Goal: Transaction & Acquisition: Purchase product/service

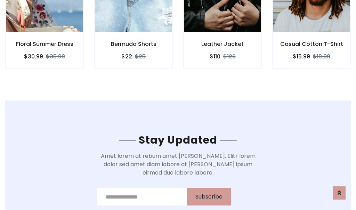
scroll to position [1047, 0]
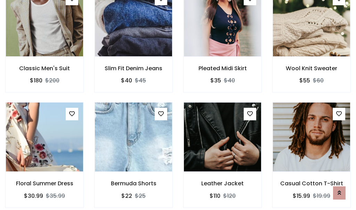
click at [178, 105] on div "Leather Jacket $110 $120" at bounding box center [222, 159] width 89 height 115
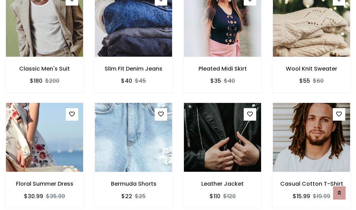
click at [178, 105] on div "Leather Jacket $110 $120" at bounding box center [222, 160] width 89 height 115
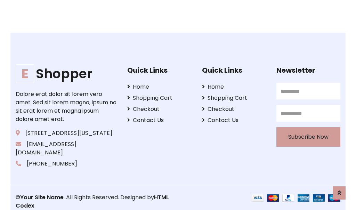
scroll to position [1323, 0]
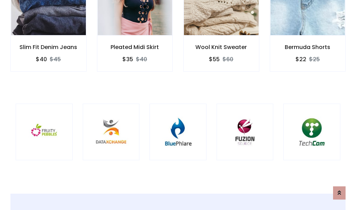
click at [178, 105] on div at bounding box center [177, 132] width 57 height 57
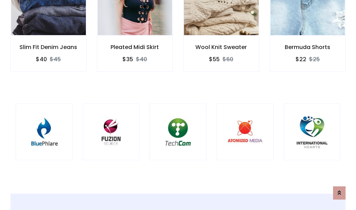
click at [178, 105] on div at bounding box center [177, 132] width 57 height 57
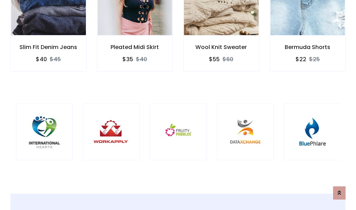
click at [178, 105] on div at bounding box center [178, 132] width 57 height 57
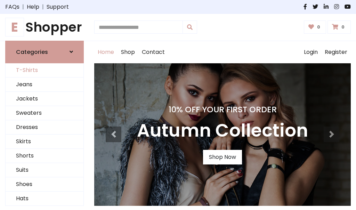
click at [44, 70] on link "T-Shirts" at bounding box center [45, 70] width 78 height 14
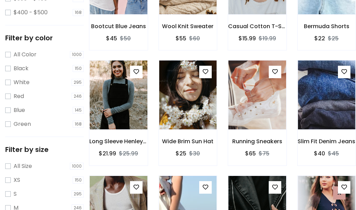
scroll to position [244, 0]
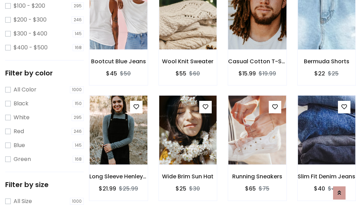
click at [257, 25] on img at bounding box center [256, 15] width 69 height 167
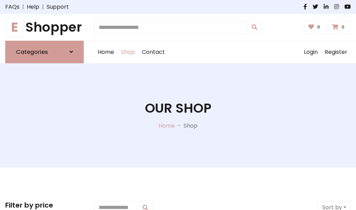
click at [44, 27] on h1 "E Shopper" at bounding box center [44, 27] width 79 height 16
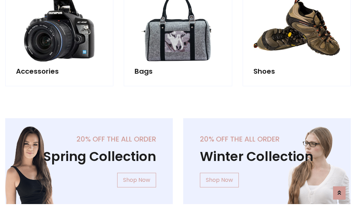
scroll to position [675, 0]
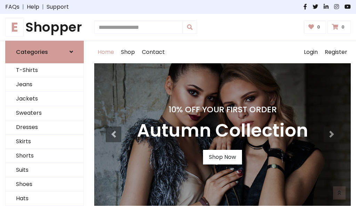
scroll to position [228, 0]
